Goal: Task Accomplishment & Management: Complete application form

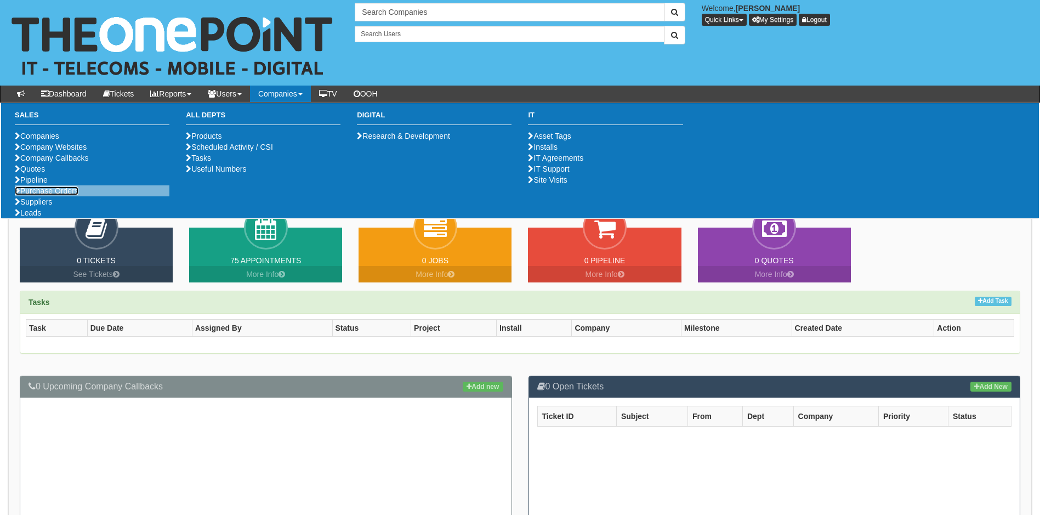
click at [67, 195] on link "Purchase Orders" at bounding box center [47, 190] width 64 height 9
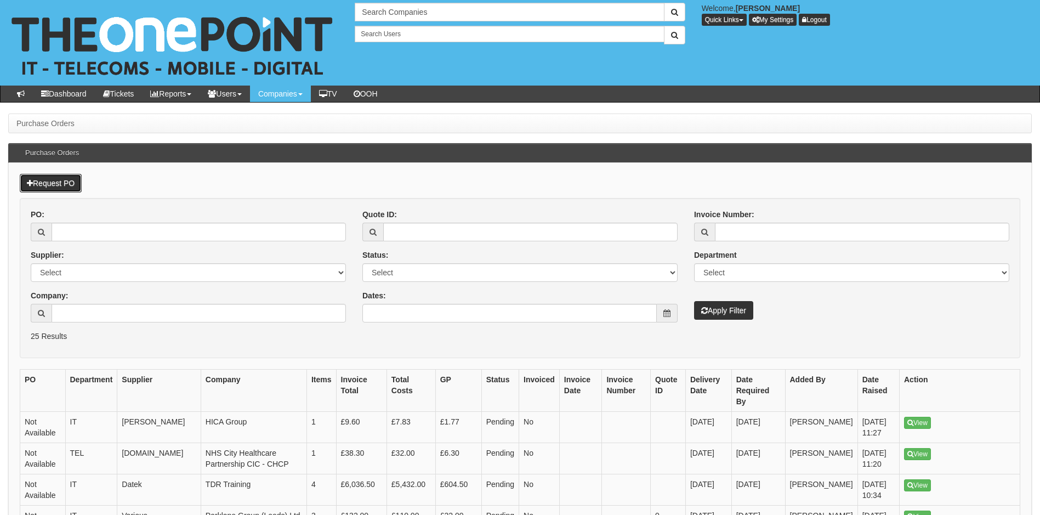
click at [67, 183] on link "Request PO" at bounding box center [51, 183] width 62 height 19
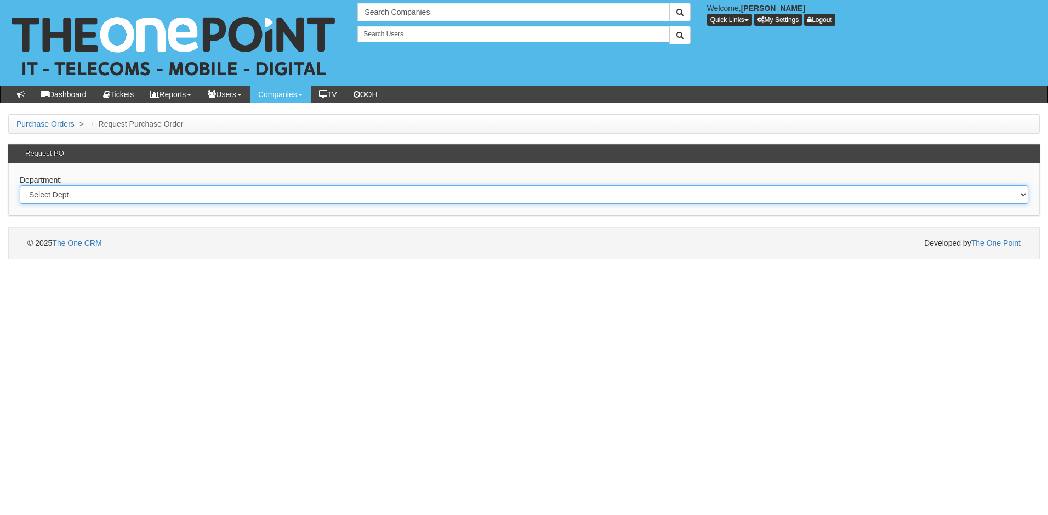
click at [99, 193] on select "Select Dept Digital Internal IT Mobiles Marketing Telecoms" at bounding box center [524, 194] width 1009 height 19
select select "?pipeID=&dept=IT"
click at [20, 185] on select "Select Dept Digital Internal IT Mobiles Marketing Telecoms" at bounding box center [524, 194] width 1009 height 19
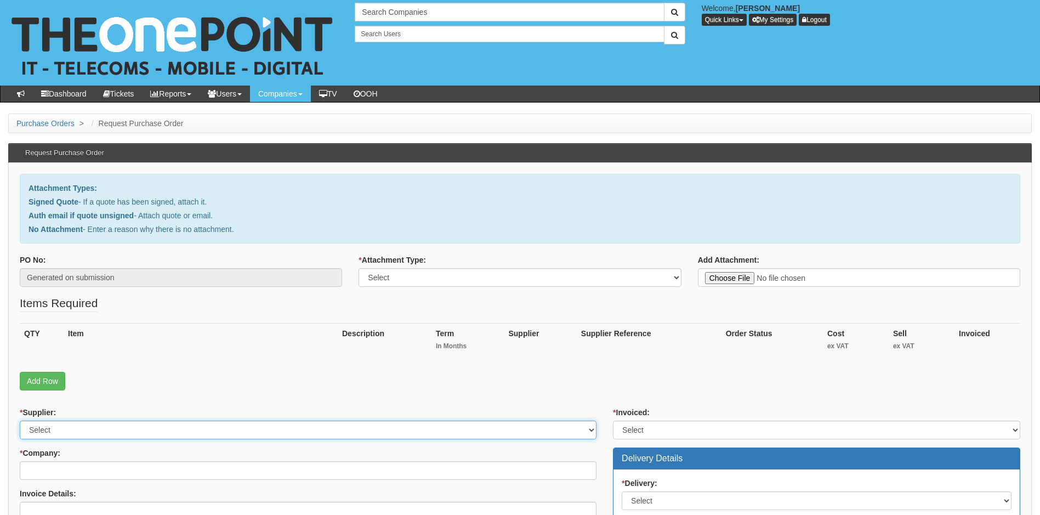
click at [128, 427] on select "Select 123 REG.co.uk 1Password 3 4Gon AA Jones Electric Ltd Abzorb Access Group…" at bounding box center [308, 429] width 577 height 19
select select "81"
click at [128, 427] on select "Select 123 REG.co.uk 1Password 3 4Gon AA Jones Electric Ltd Abzorb Access Group…" at bounding box center [308, 429] width 577 height 19
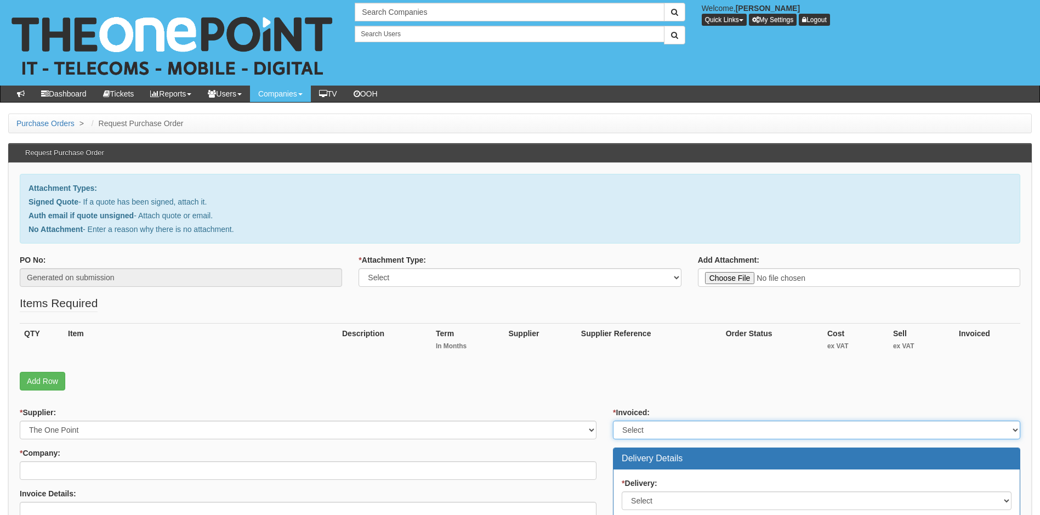
click at [714, 425] on select "Select Yes No N/A STB (part of order)" at bounding box center [816, 429] width 407 height 19
select select "1"
click at [613, 420] on select "Select Yes No N/A STB (part of order)" at bounding box center [816, 429] width 407 height 19
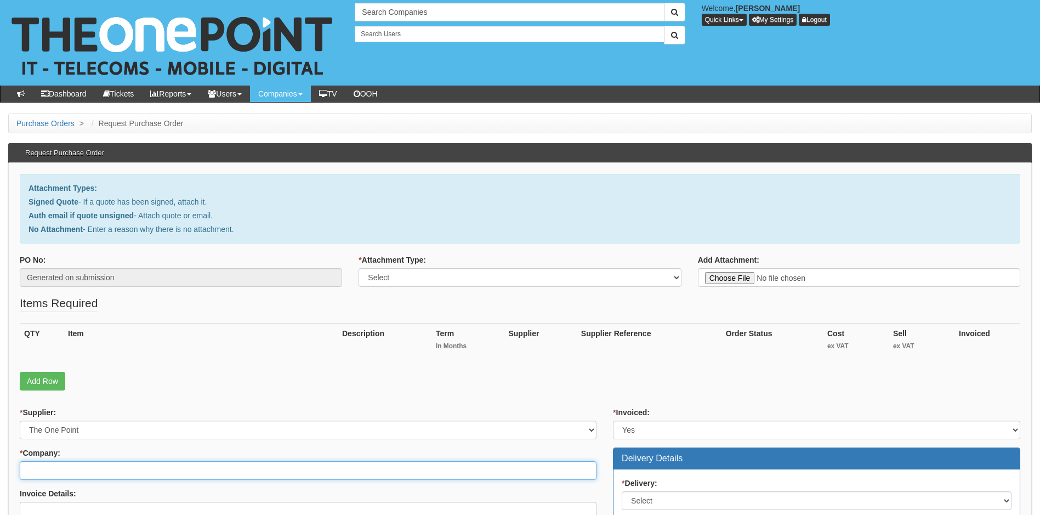
drag, startPoint x: 107, startPoint y: 471, endPoint x: 113, endPoint y: 461, distance: 11.6
click at [113, 470] on input "* Company:" at bounding box center [308, 470] width 577 height 19
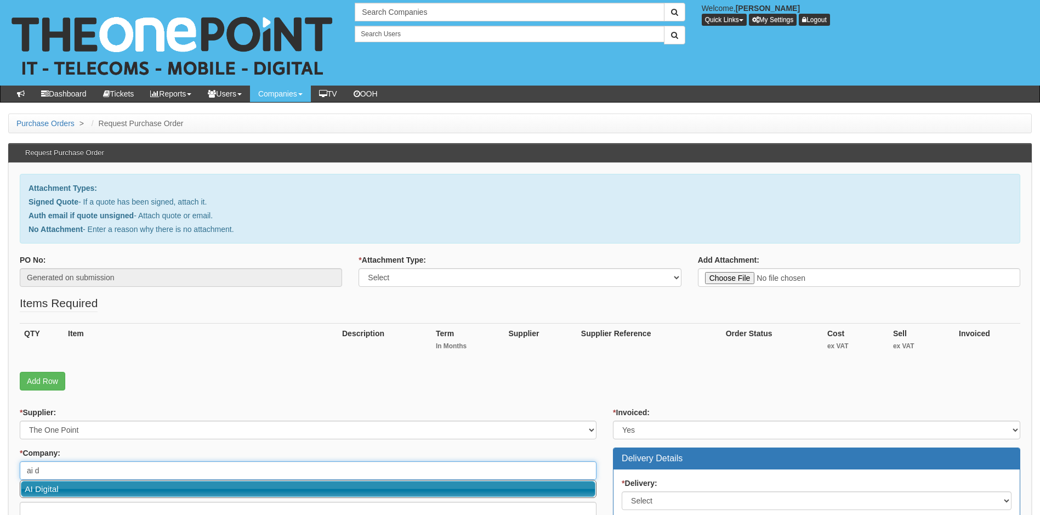
click at [126, 491] on link "AI Digital" at bounding box center [308, 489] width 574 height 16
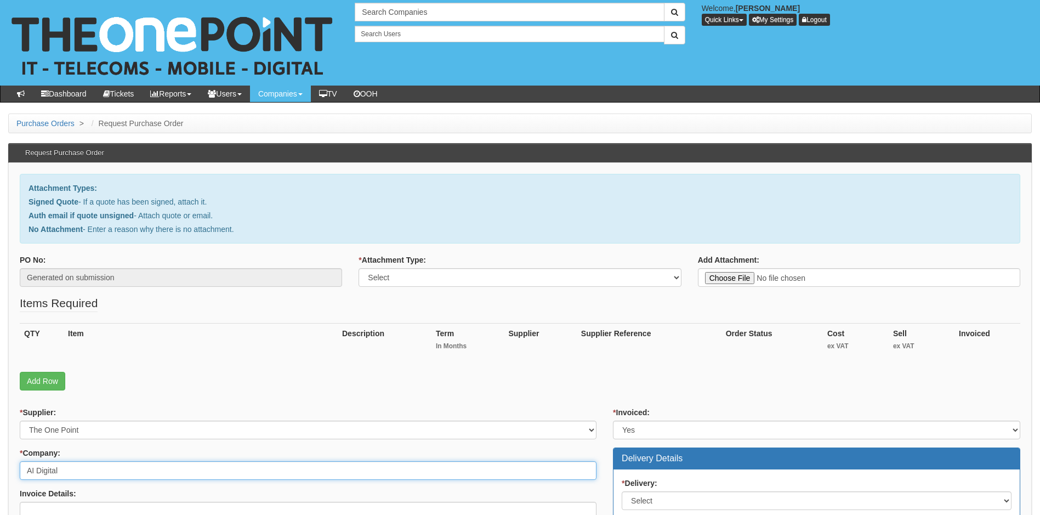
type input "AI Digital"
click at [641, 278] on select "Select Signed Quote Auth email with quote if unsigned No Attachment" at bounding box center [519, 277] width 322 height 19
select select "Signed Quote"
click at [358, 268] on select "Select Signed Quote Auth email with quote if unsigned No Attachment" at bounding box center [519, 277] width 322 height 19
type input "C:\fakepath\Cyber Essentials Renewal.pdf"
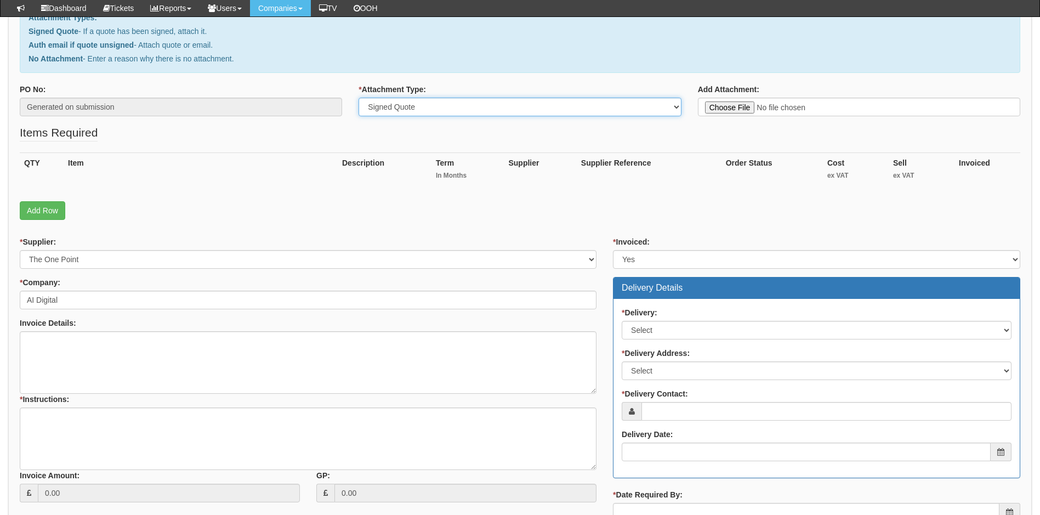
scroll to position [164, 0]
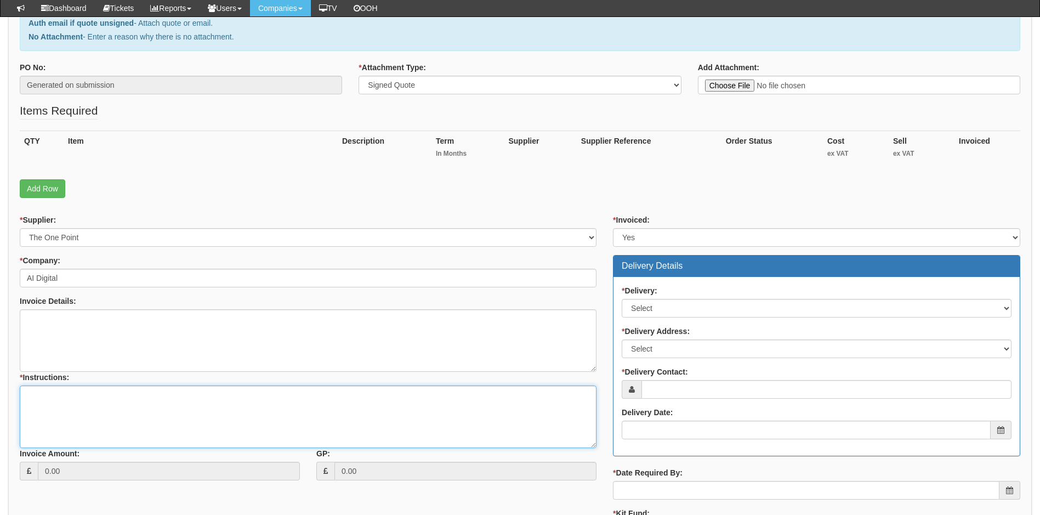
click at [64, 396] on textarea "* Instructions:" at bounding box center [308, 416] width 577 height 62
type textarea "R"
type textarea "project raised with cyber team to arrange engineer visit"
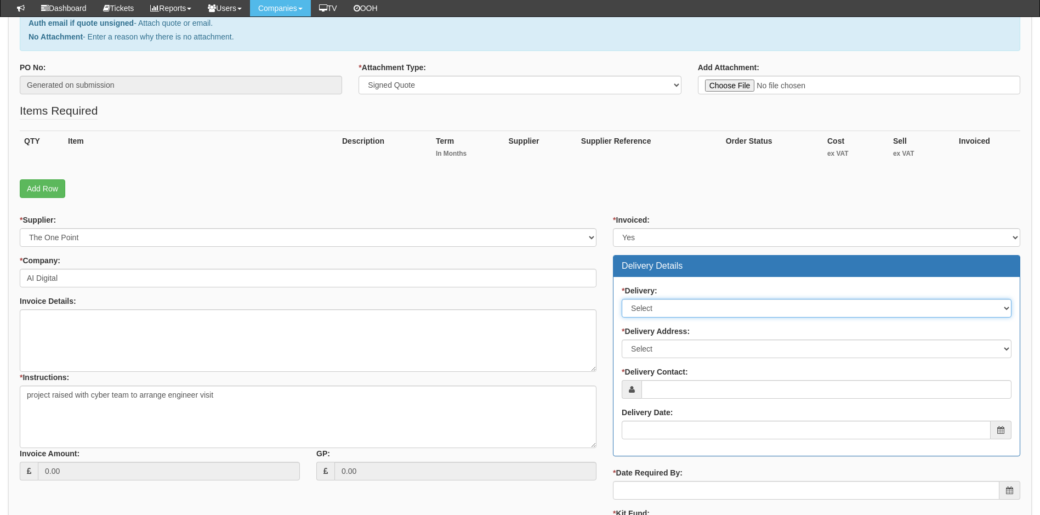
click at [685, 307] on select "Select No Not Applicable Yes" at bounding box center [817, 308] width 390 height 19
select select "3"
click at [622, 299] on select "Select No Not Applicable Yes" at bounding box center [817, 308] width 390 height 19
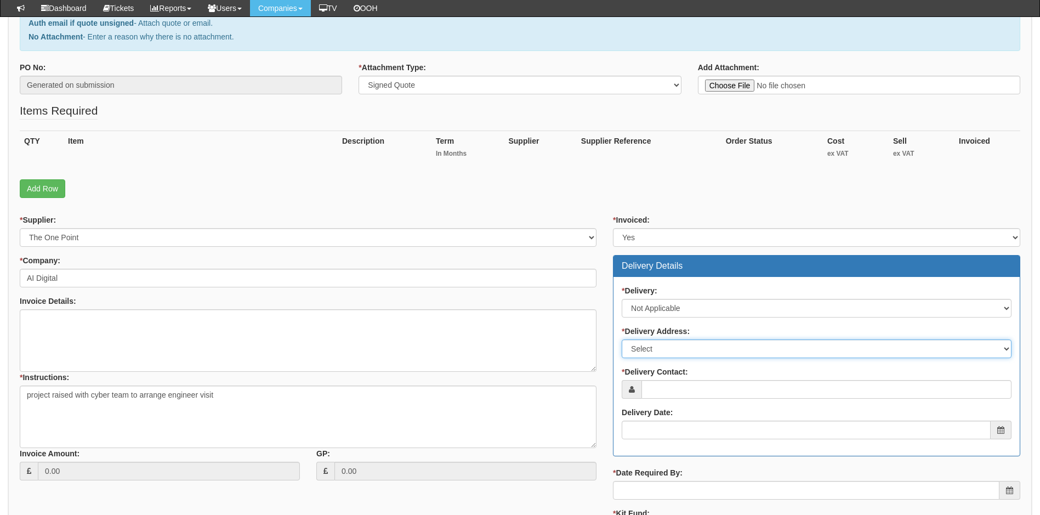
click at [693, 349] on select "Select Not Applicable Main Address - LN6 3QN Other" at bounding box center [817, 348] width 390 height 19
select select "N/A"
click at [622, 339] on select "Select Not Applicable Main Address - LN6 3QN Other" at bounding box center [817, 348] width 390 height 19
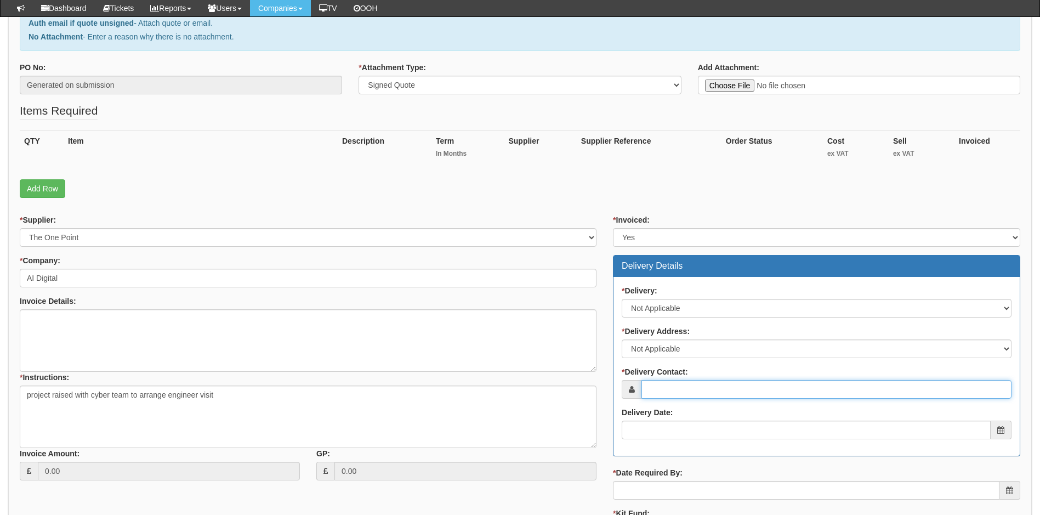
click at [685, 384] on input "* Delivery Contact:" at bounding box center [826, 389] width 370 height 19
click at [705, 392] on input "* Delivery Contact:" at bounding box center [826, 389] width 370 height 19
paste input "manish.verma@aidigital.co.uk"
type input "manish.verma@aidigital.co.uk"
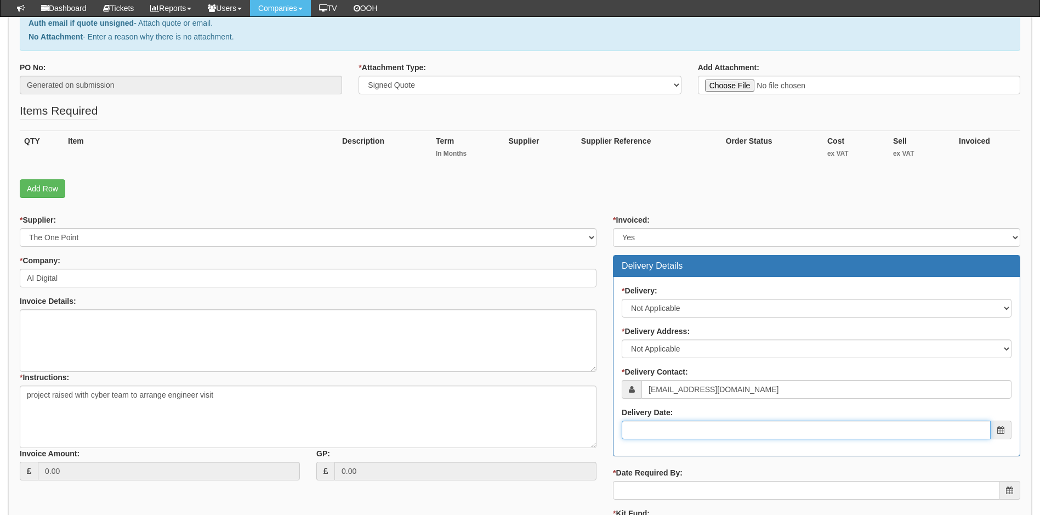
click at [692, 429] on input "Delivery Date:" at bounding box center [806, 429] width 369 height 19
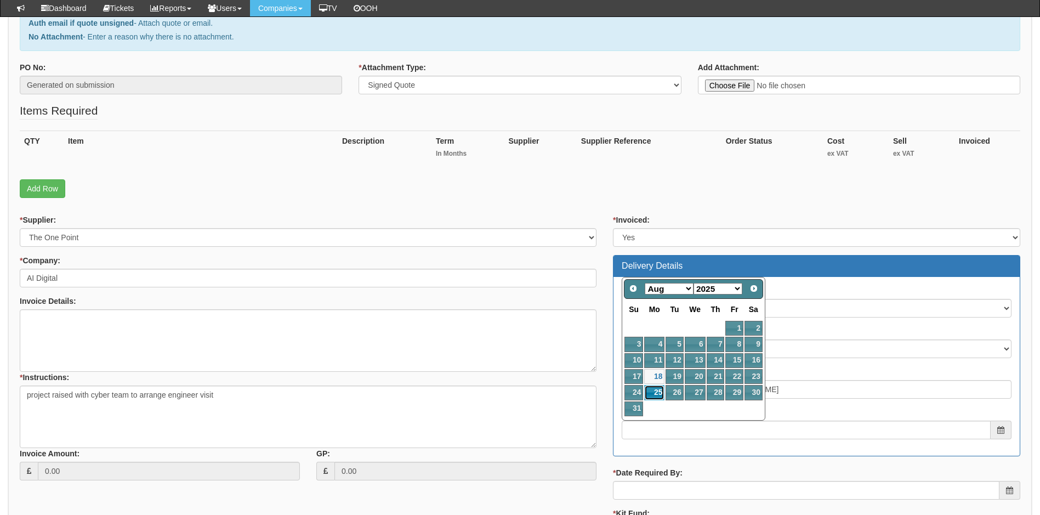
click at [659, 393] on link "25" at bounding box center [654, 392] width 20 height 15
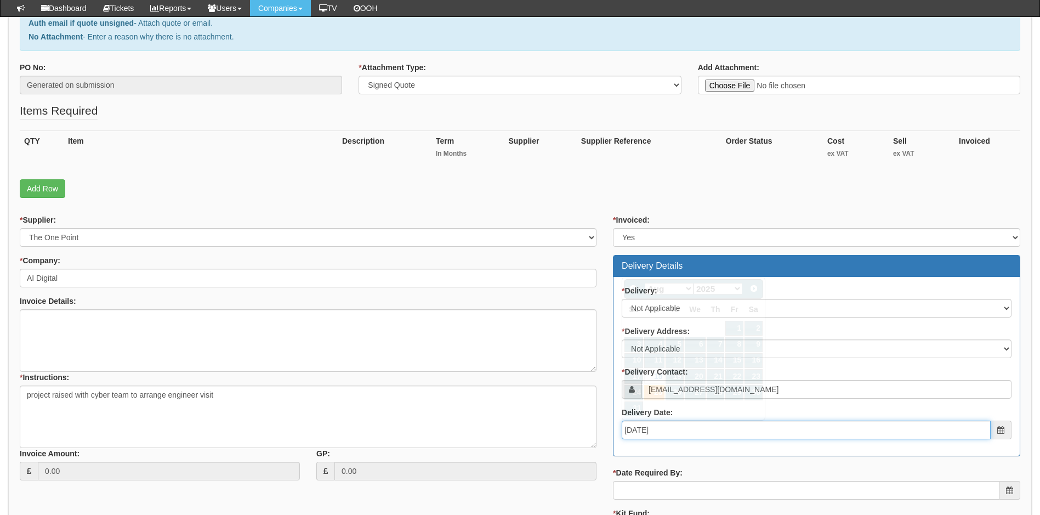
click at [674, 430] on input "2025-08-25" at bounding box center [806, 429] width 369 height 19
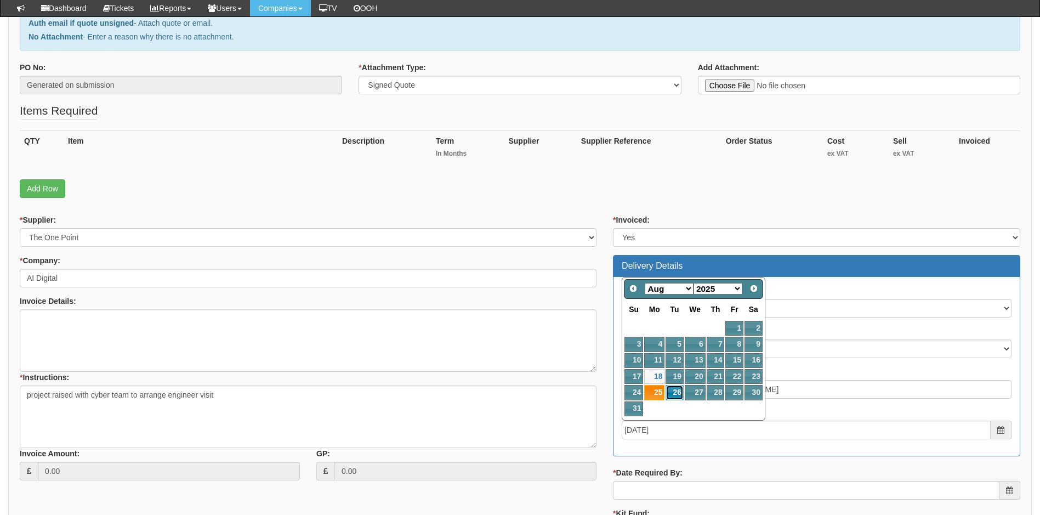
click at [673, 390] on link "26" at bounding box center [674, 392] width 18 height 15
type input "2025-08-26"
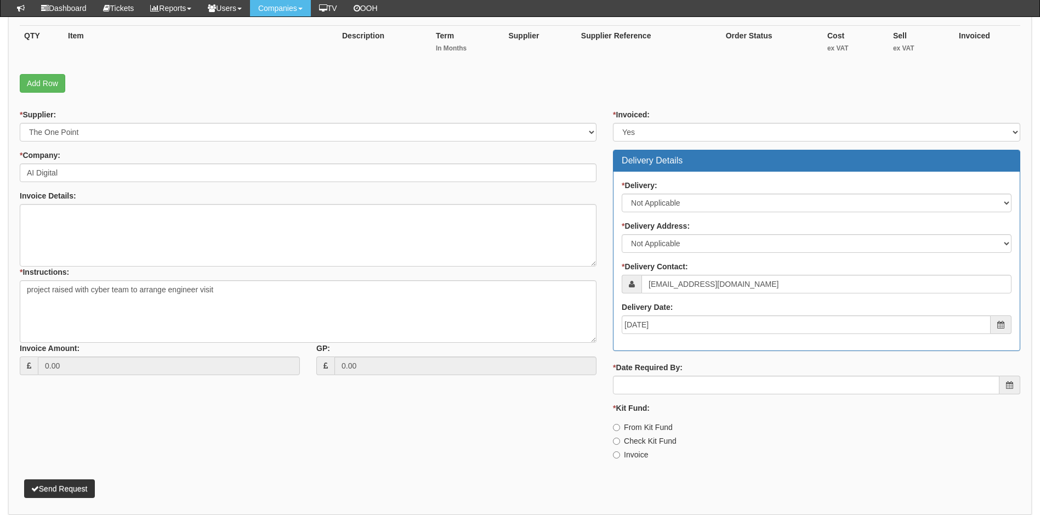
scroll to position [274, 0]
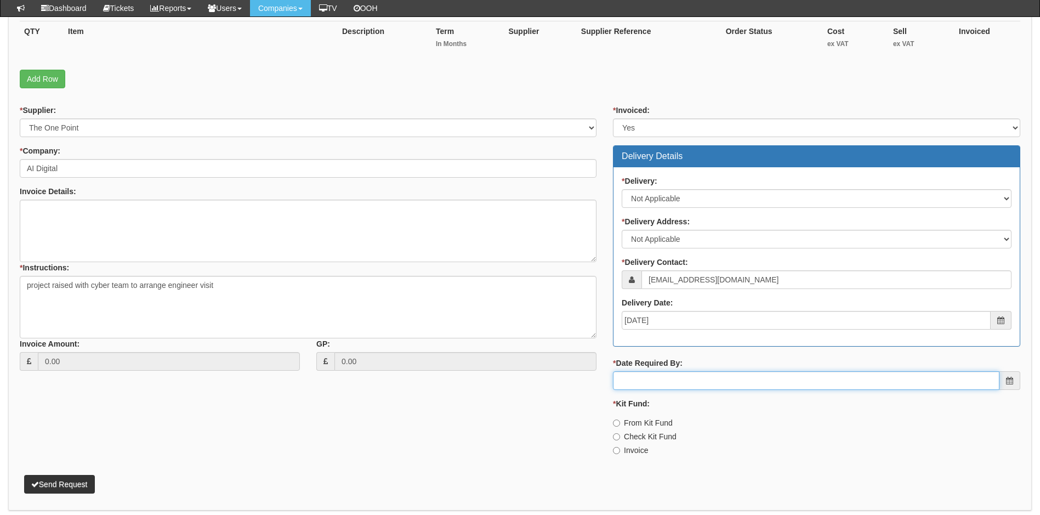
click at [693, 384] on input "* Date Required By:" at bounding box center [806, 380] width 386 height 19
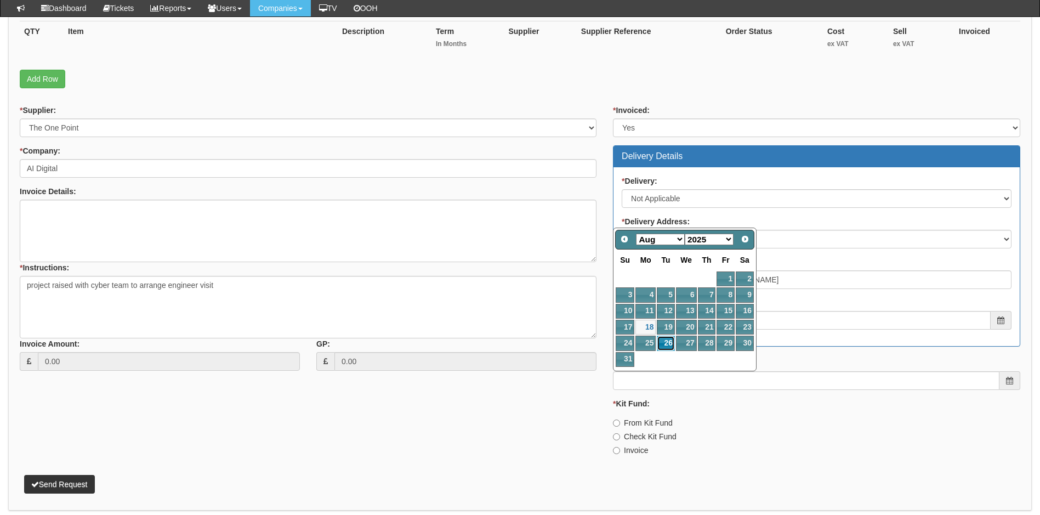
click at [669, 342] on link "26" at bounding box center [666, 342] width 18 height 15
type input "2025-08-26"
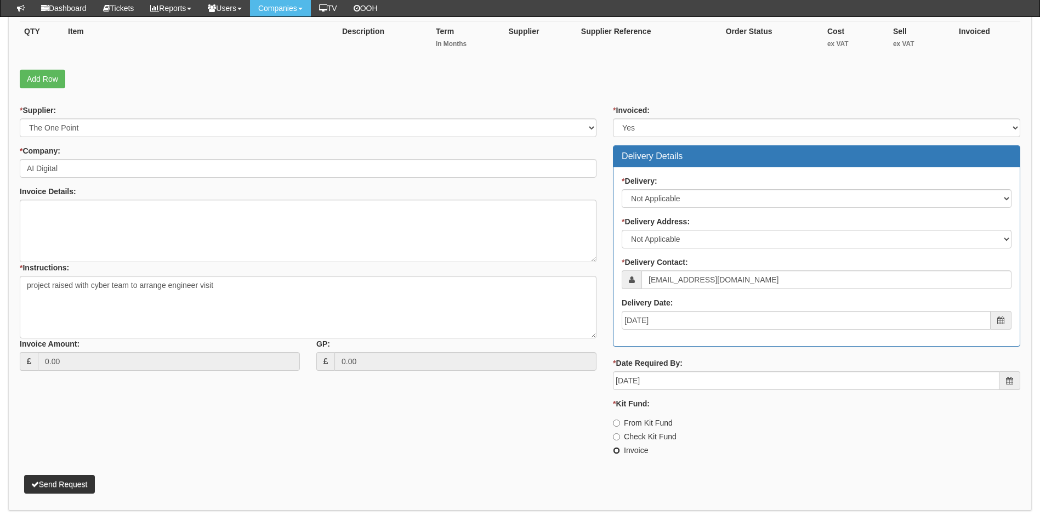
click at [617, 426] on input "Invoice" at bounding box center [616, 422] width 7 height 7
radio input "true"
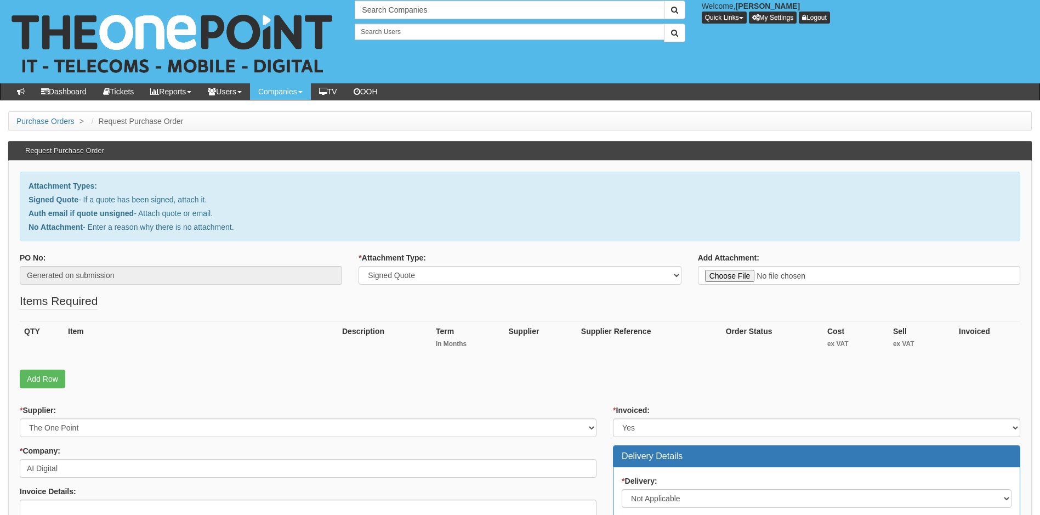
scroll to position [0, 0]
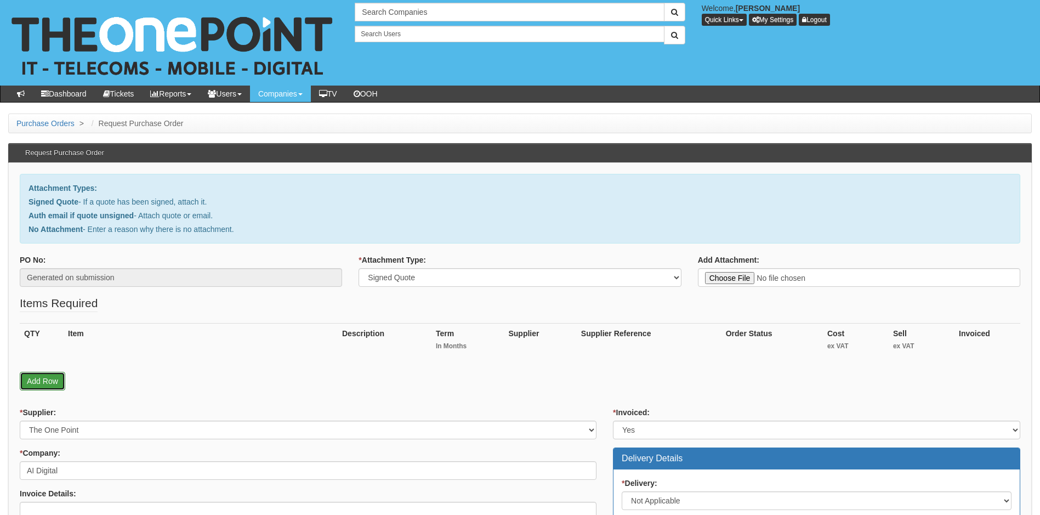
click at [52, 386] on link "Add Row" at bounding box center [42, 381] width 45 height 19
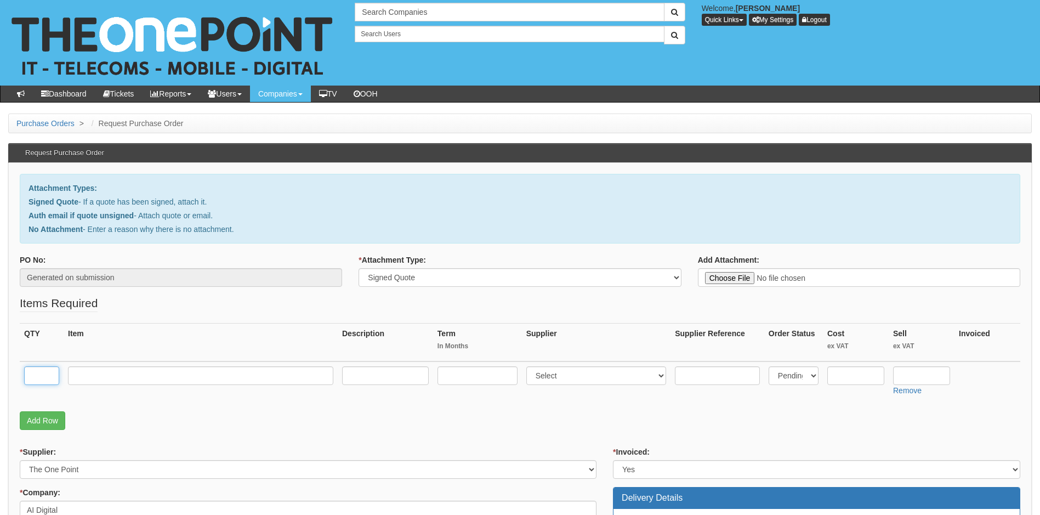
click at [41, 374] on input "text" at bounding box center [41, 375] width 35 height 19
type input "1"
click at [106, 380] on input "text" at bounding box center [200, 375] width 265 height 19
type input "CE Audit & Consultancy"
click at [482, 378] on input "text" at bounding box center [477, 375] width 80 height 19
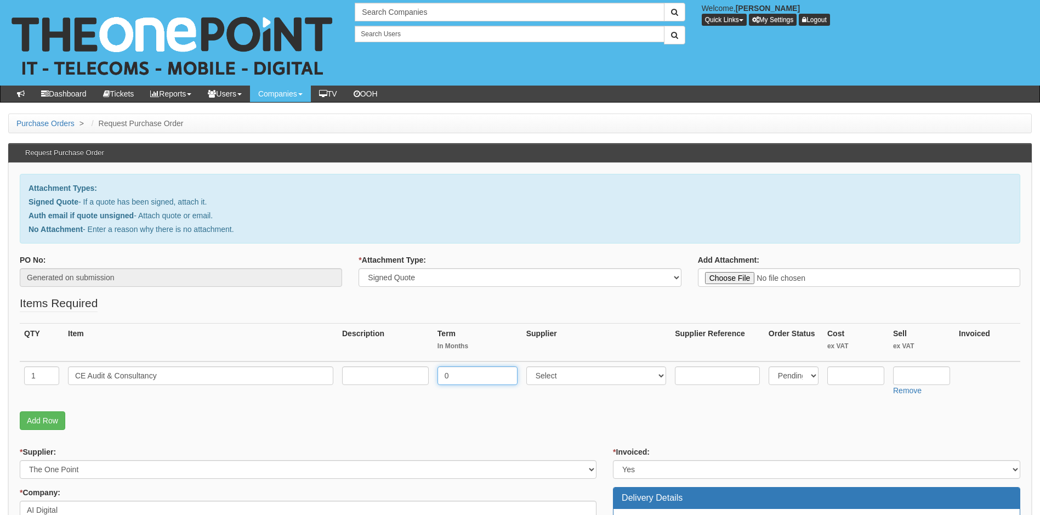
type input "0"
click at [635, 374] on select "Select 123 REG.co.uk 1Password 3 4Gon AA Jones Electric Ltd Abzorb Access Group…" at bounding box center [596, 375] width 140 height 19
select select "81"
click at [607, 375] on select "Select 123 REG.co.uk 1Password 3 4Gon AA Jones Electric Ltd Abzorb Access Group…" at bounding box center [596, 375] width 140 height 19
click at [857, 379] on input "text" at bounding box center [855, 375] width 57 height 19
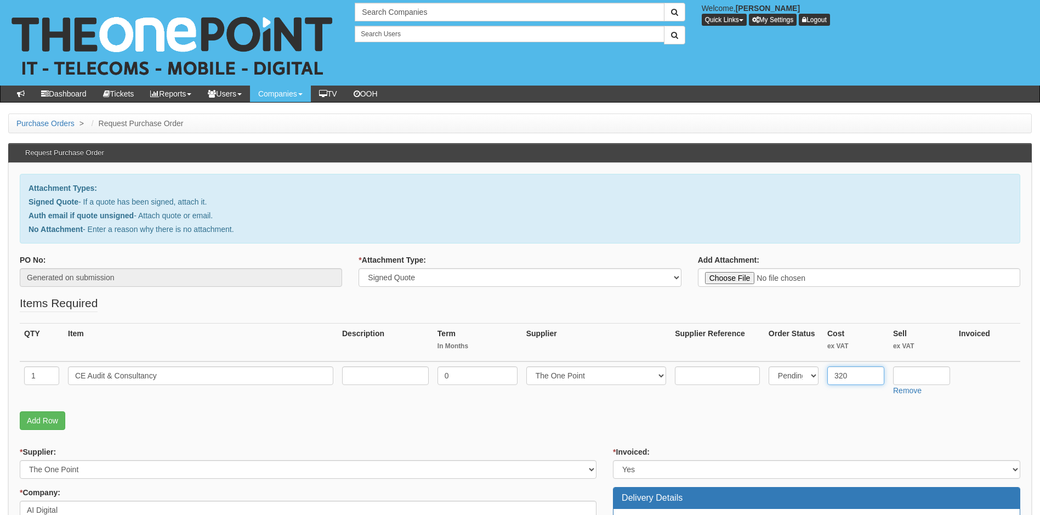
type input "320"
click at [909, 376] on input "text" at bounding box center [921, 375] width 57 height 19
type input "320"
click at [48, 423] on link "Add Row" at bounding box center [42, 420] width 45 height 19
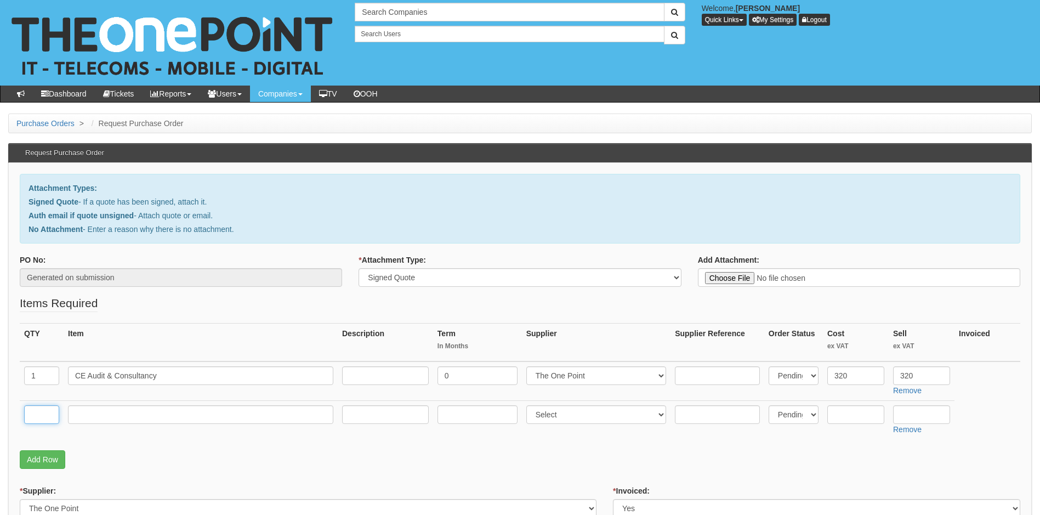
click at [42, 415] on input "text" at bounding box center [41, 414] width 35 height 19
type input "1"
click at [91, 414] on input "text" at bounding box center [200, 414] width 265 height 19
type input "CE+ Certificate"
click at [473, 416] on input "text" at bounding box center [477, 414] width 80 height 19
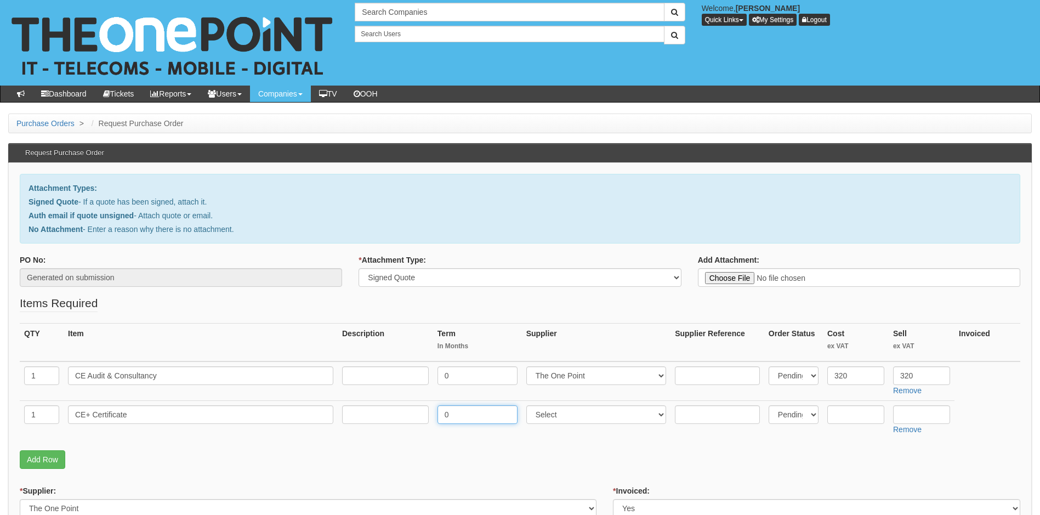
type input "0"
click at [603, 412] on select "Select 123 REG.co.uk 1Password 3 4Gon AA Jones Electric Ltd Abzorb Access Group…" at bounding box center [596, 414] width 140 height 19
select select "81"
click at [603, 411] on select "Select 123 REG.co.uk 1Password 3 4Gon AA Jones Electric Ltd Abzorb Access Group…" at bounding box center [596, 414] width 140 height 19
click at [854, 417] on input "text" at bounding box center [855, 414] width 57 height 19
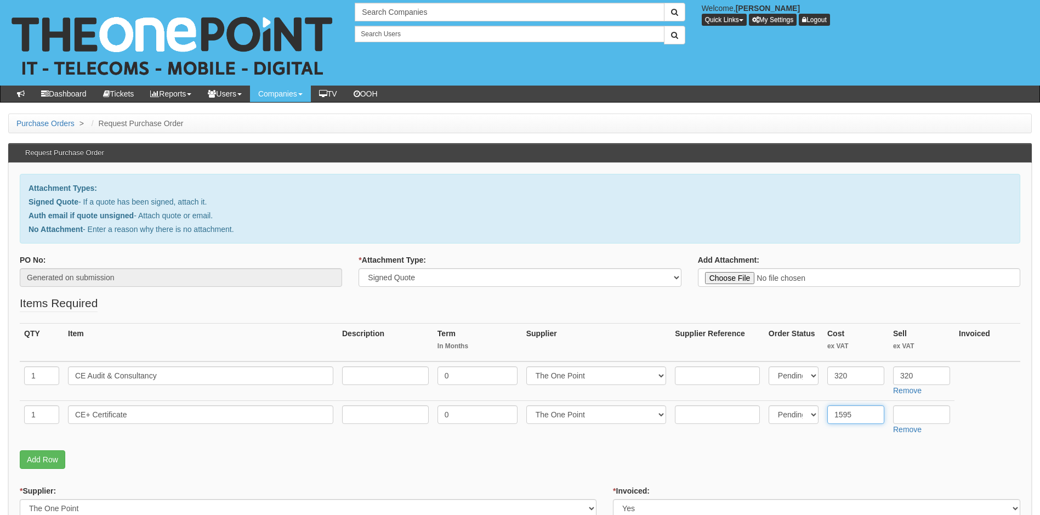
type input "1595"
click at [912, 417] on input "text" at bounding box center [921, 414] width 57 height 19
type input "1595"
click at [32, 457] on link "Add Row" at bounding box center [42, 459] width 45 height 19
click at [32, 457] on input "text" at bounding box center [41, 453] width 35 height 19
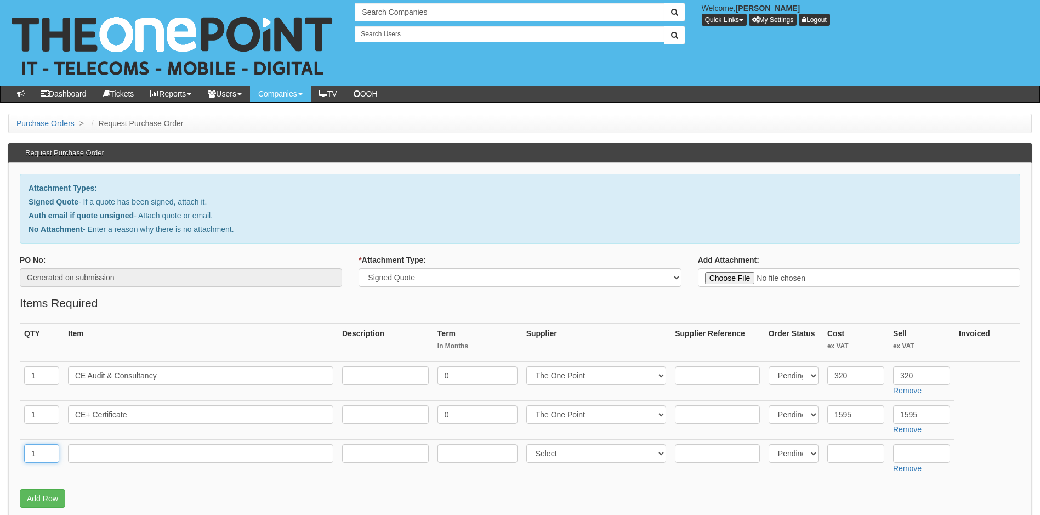
type input "1"
click at [99, 453] on input "text" at bounding box center [200, 453] width 265 height 19
type input "Full day labour"
click at [467, 458] on input "text" at bounding box center [477, 453] width 80 height 19
type input "0"
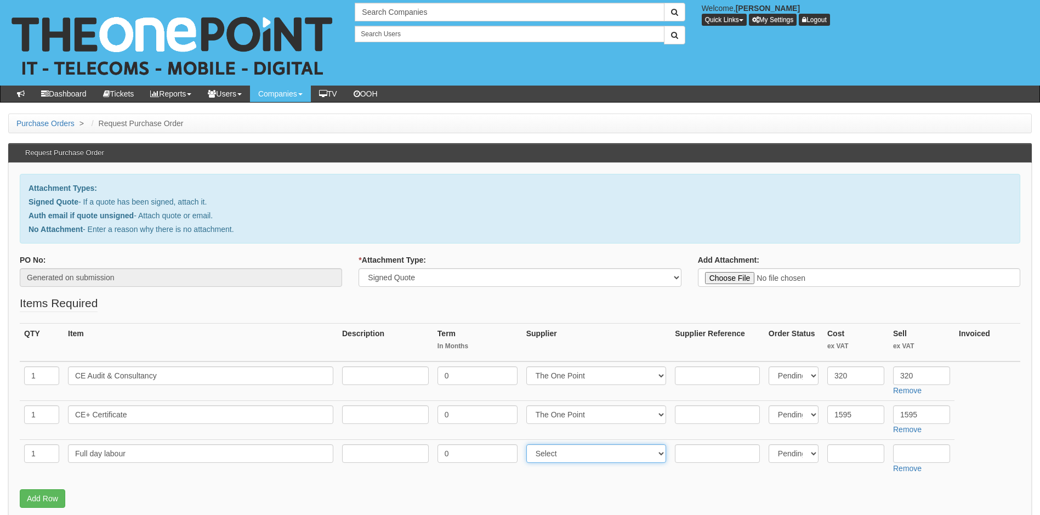
drag, startPoint x: 596, startPoint y: 447, endPoint x: 594, endPoint y: 452, distance: 6.1
click at [597, 452] on select "Select 123 REG.co.uk 1Password 3 4Gon AA Jones Electric Ltd Abzorb Access Group…" at bounding box center [596, 453] width 140 height 19
select select "81"
click at [594, 452] on select "Select 123 REG.co.uk 1Password 3 4Gon AA Jones Electric Ltd Abzorb Access Group…" at bounding box center [596, 453] width 140 height 19
click at [857, 455] on input "text" at bounding box center [855, 453] width 57 height 19
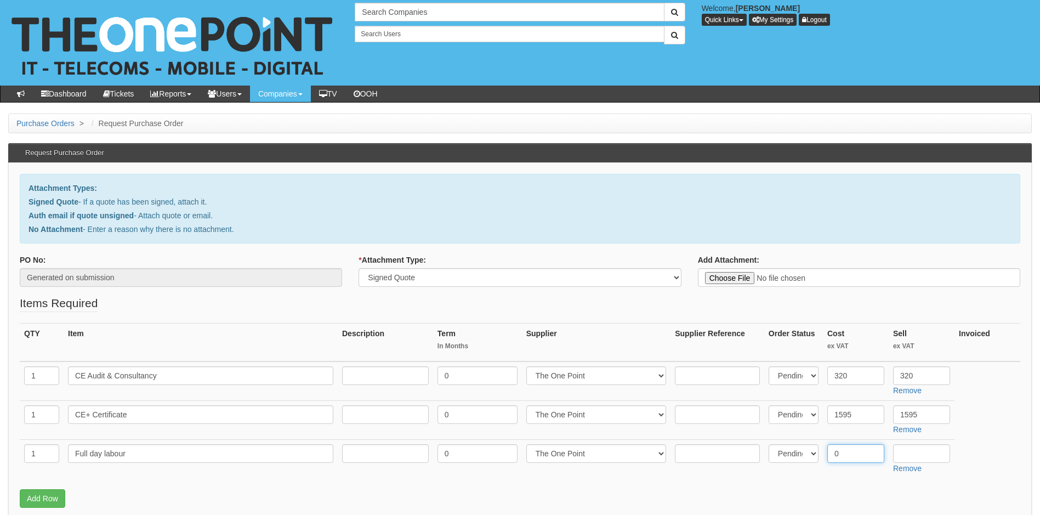
type input "0"
click at [909, 457] on input "text" at bounding box center [921, 453] width 57 height 19
type input "990"
click at [46, 494] on link "Add Row" at bounding box center [42, 498] width 45 height 19
click at [46, 494] on input "text" at bounding box center [41, 492] width 35 height 19
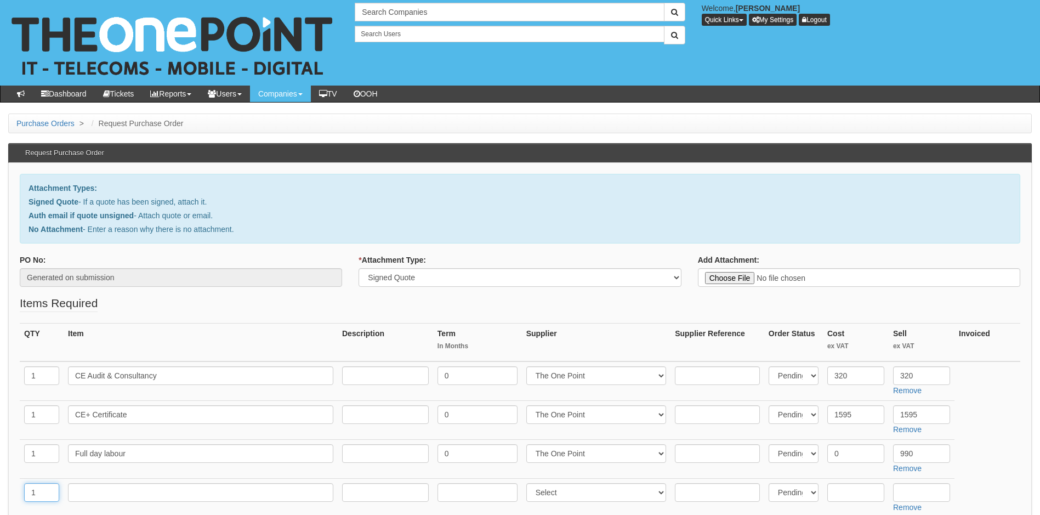
type input "1"
drag, startPoint x: 92, startPoint y: 494, endPoint x: 89, endPoint y: 483, distance: 10.8
click at [92, 494] on input "text" at bounding box center [200, 492] width 265 height 19
type input "Half day labour"
click at [453, 491] on input "text" at bounding box center [477, 492] width 80 height 19
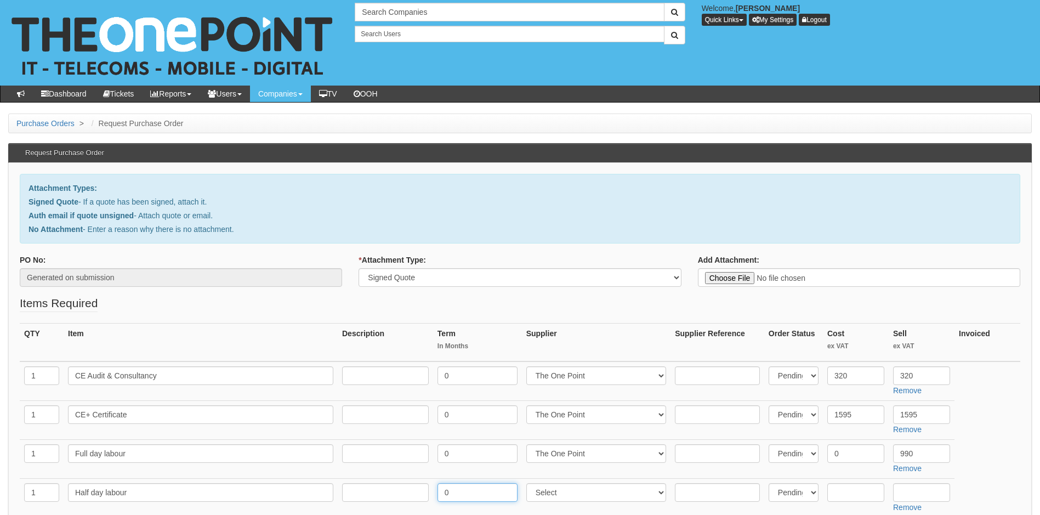
type input "0"
click at [577, 493] on select "Select 123 REG.co.uk 1Password 3 4Gon AA Jones Electric Ltd Abzorb Access Group…" at bounding box center [596, 492] width 140 height 19
select select "81"
click at [579, 492] on select "Select 123 REG.co.uk 1Password 3 4Gon AA Jones Electric Ltd Abzorb Access Group…" at bounding box center [596, 492] width 140 height 19
click at [855, 493] on input "text" at bounding box center [855, 492] width 57 height 19
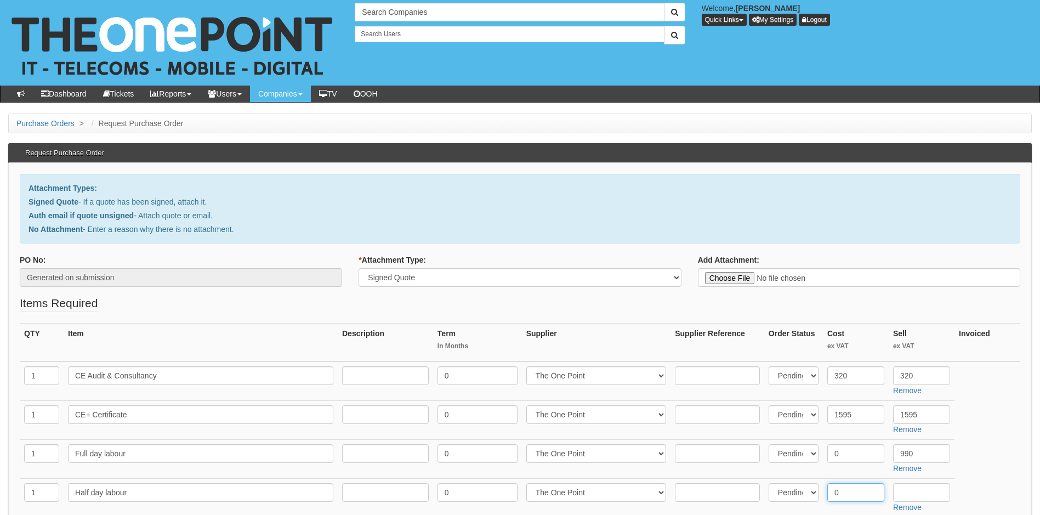
type input "0"
click at [909, 495] on input "text" at bounding box center [921, 492] width 57 height 19
type input "495"
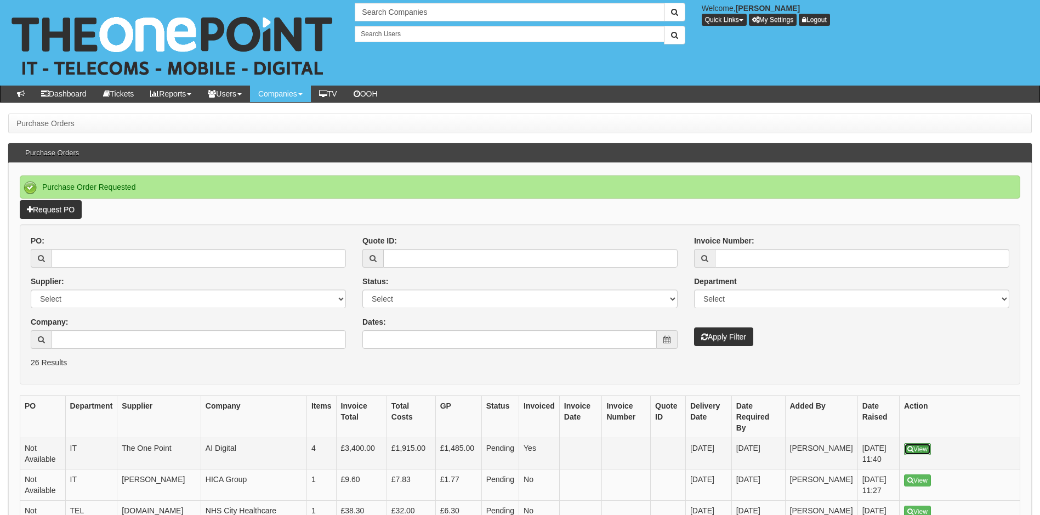
click at [919, 443] on link "View" at bounding box center [917, 449] width 27 height 12
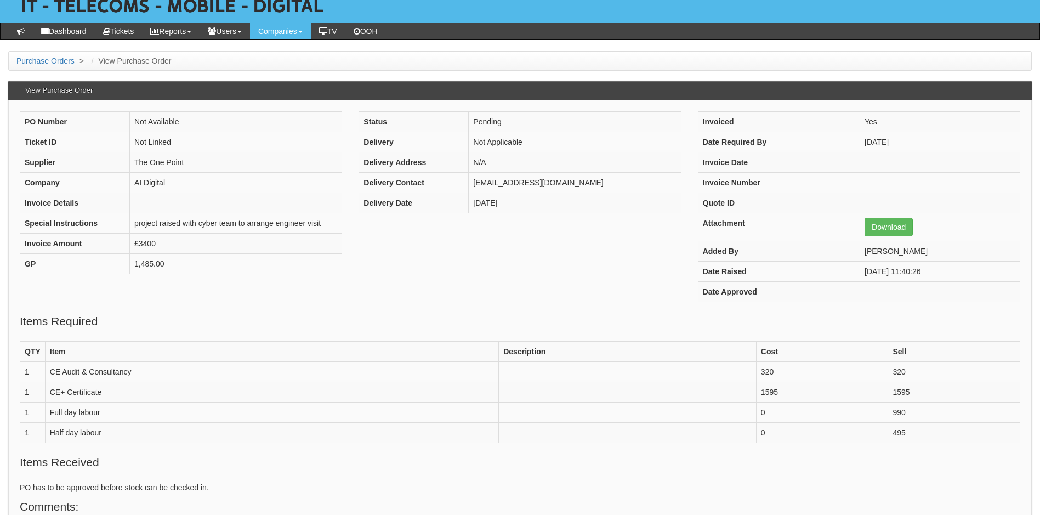
scroll to position [61, 0]
